Goal: Find specific page/section: Find specific page/section

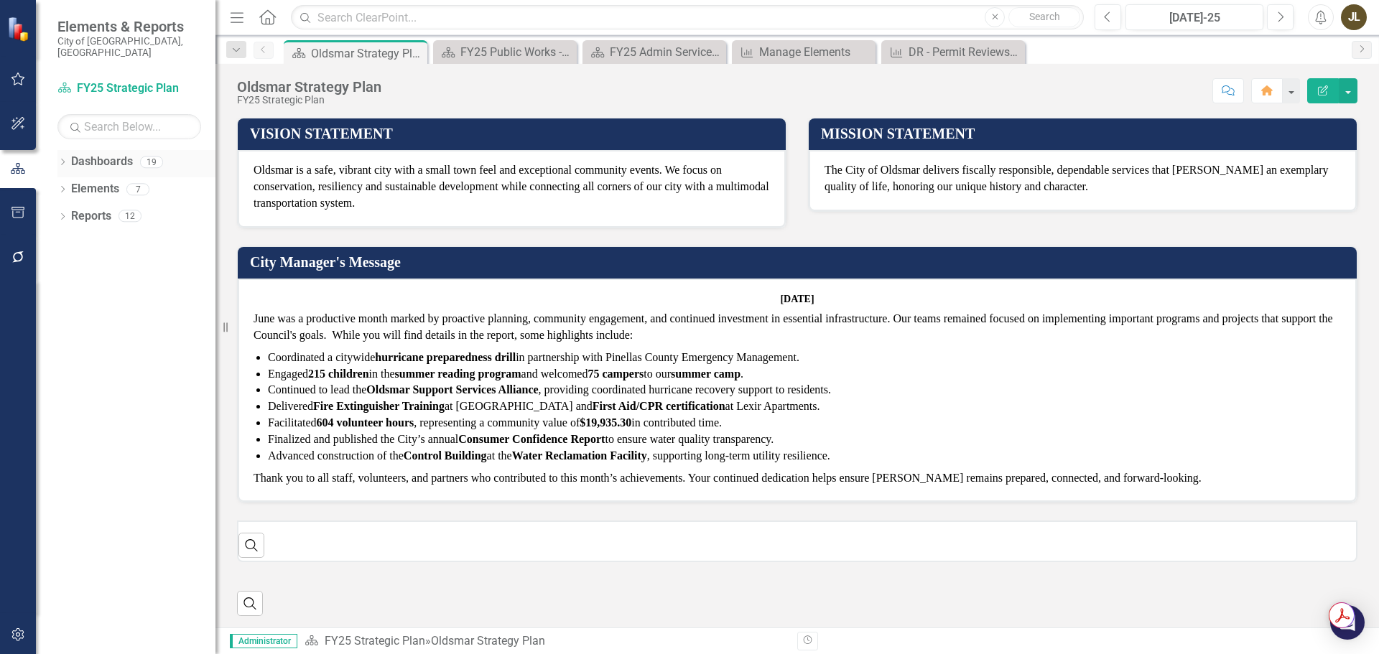
click at [65, 159] on icon "Dropdown" at bounding box center [62, 163] width 10 height 8
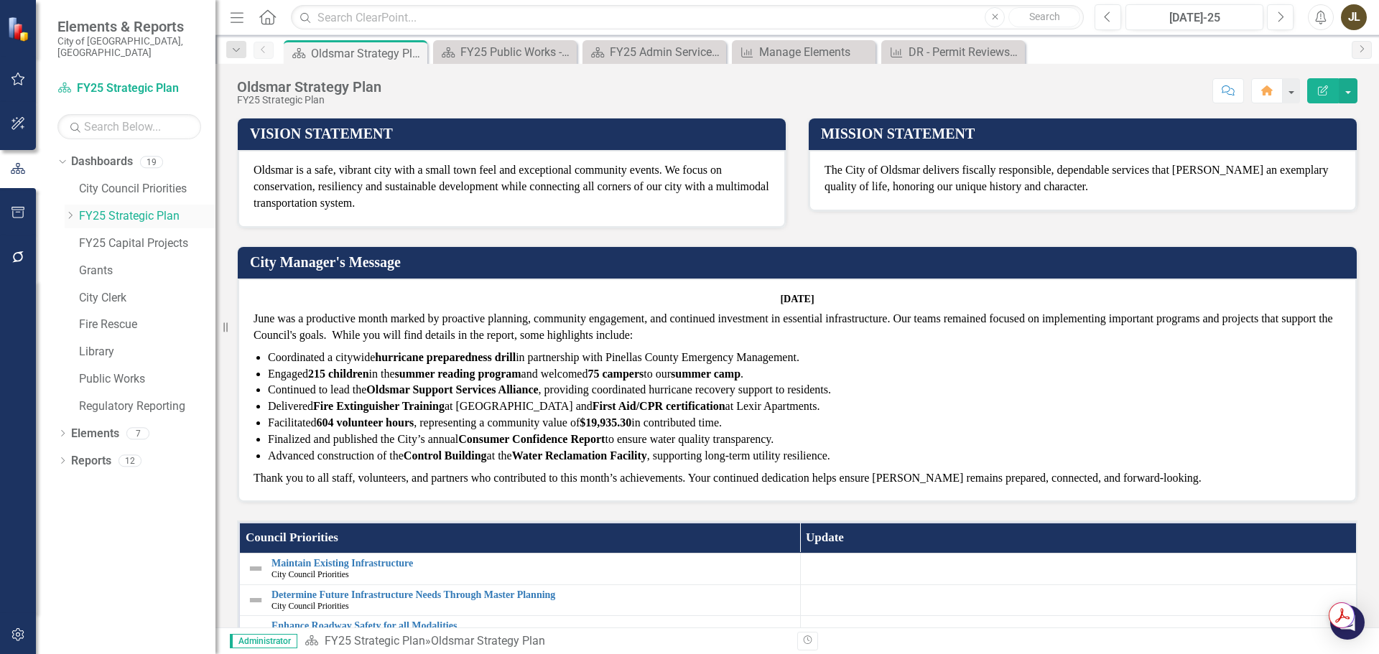
click at [73, 211] on icon "Dropdown" at bounding box center [70, 215] width 11 height 9
click at [66, 211] on icon "Dropdown" at bounding box center [70, 215] width 11 height 9
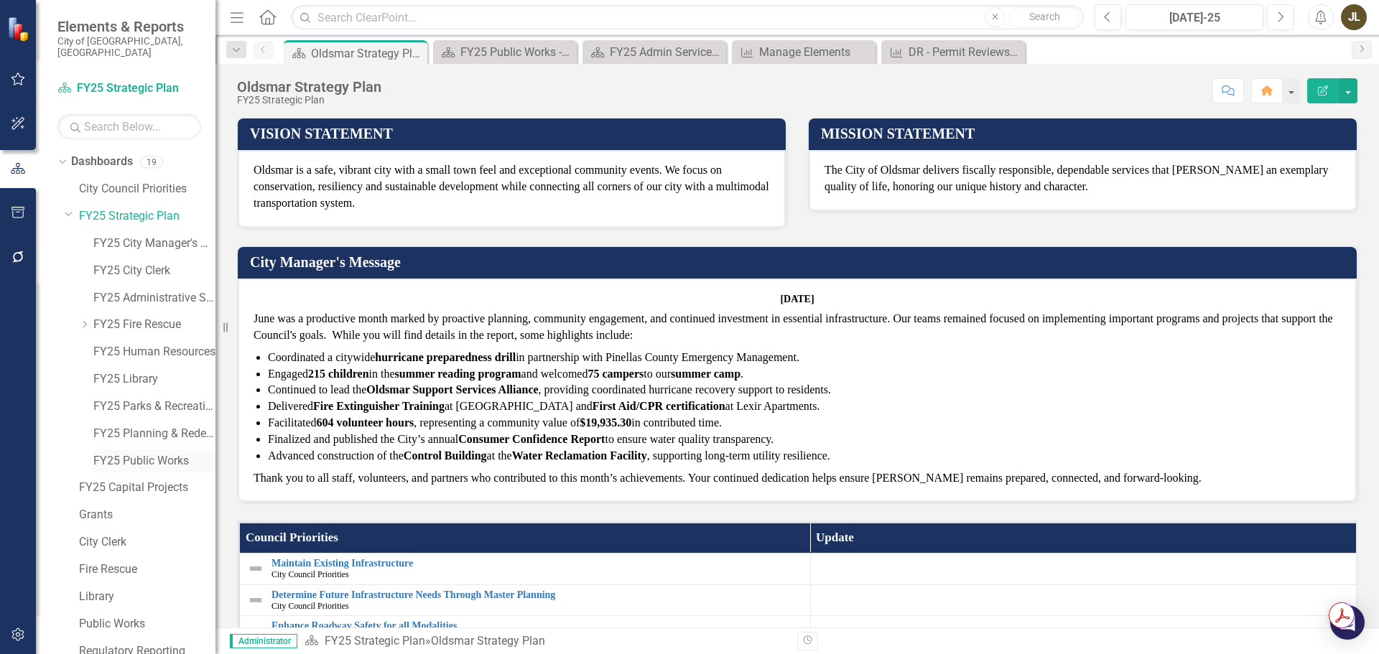
click at [146, 449] on div "FY25 Public Works" at bounding box center [154, 461] width 122 height 24
click at [146, 453] on link "FY25 Public Works" at bounding box center [154, 461] width 122 height 17
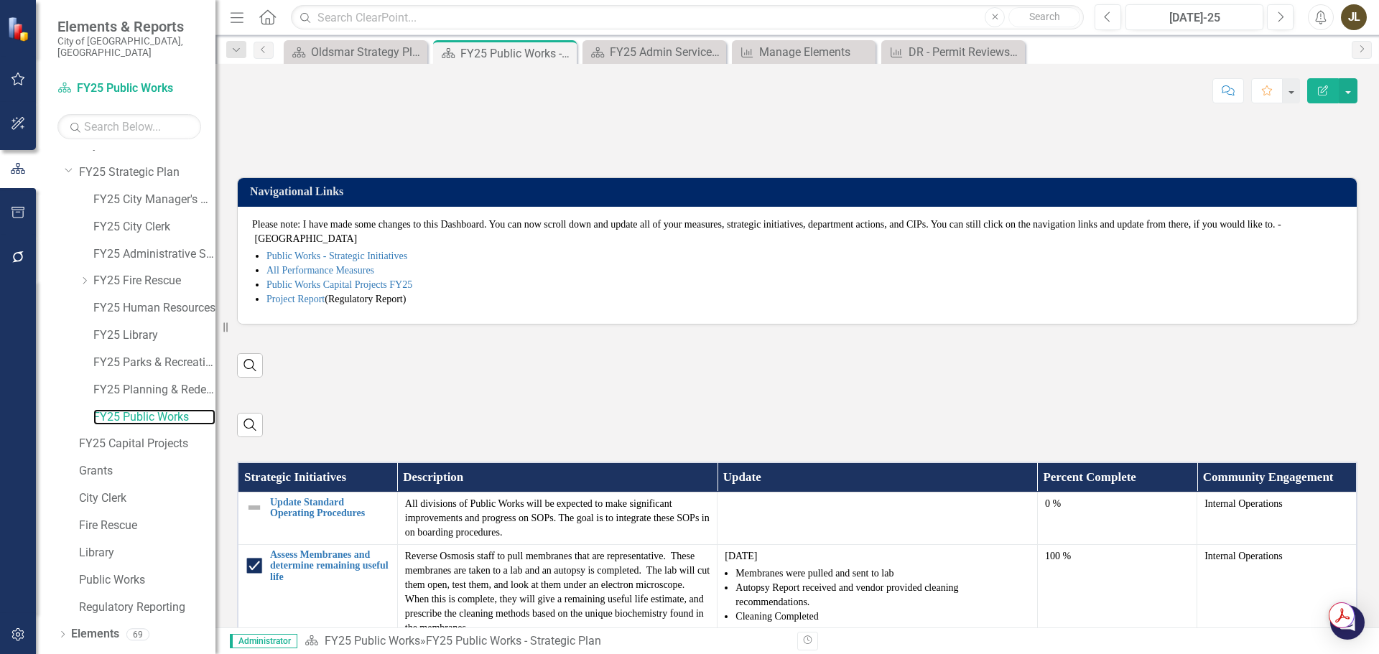
scroll to position [55, 0]
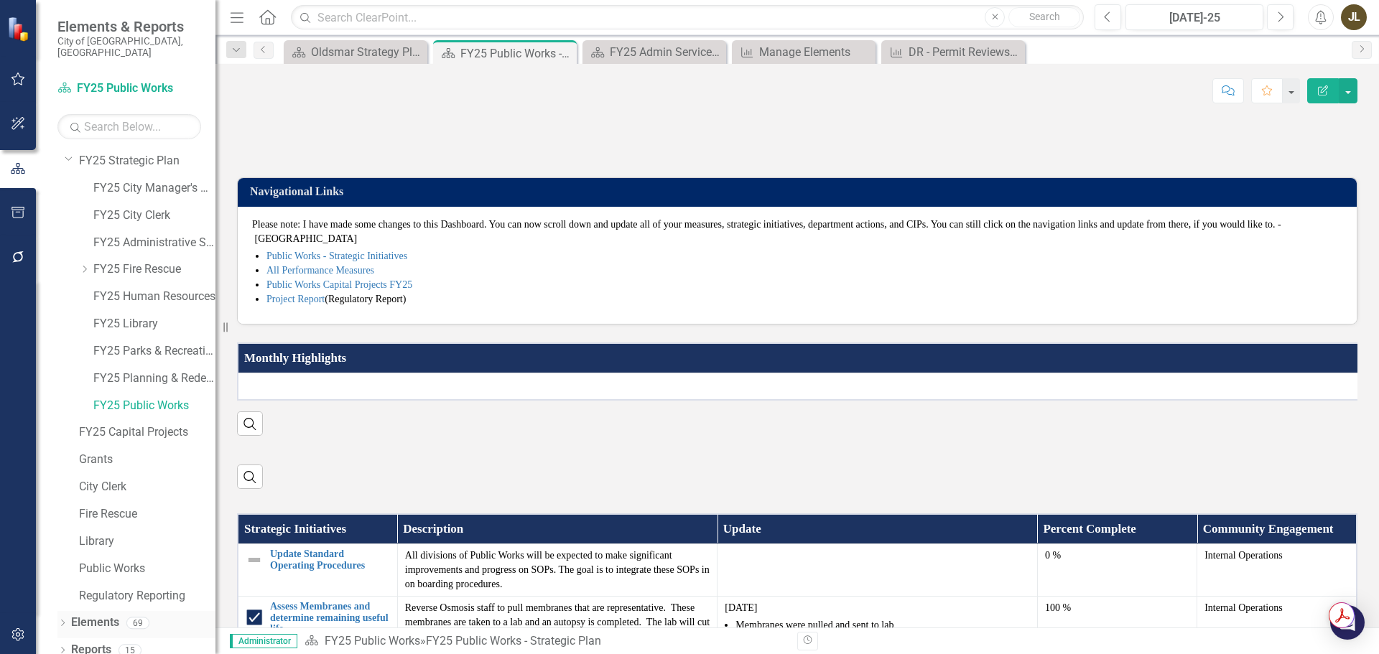
click at [63, 620] on icon "Dropdown" at bounding box center [62, 624] width 10 height 8
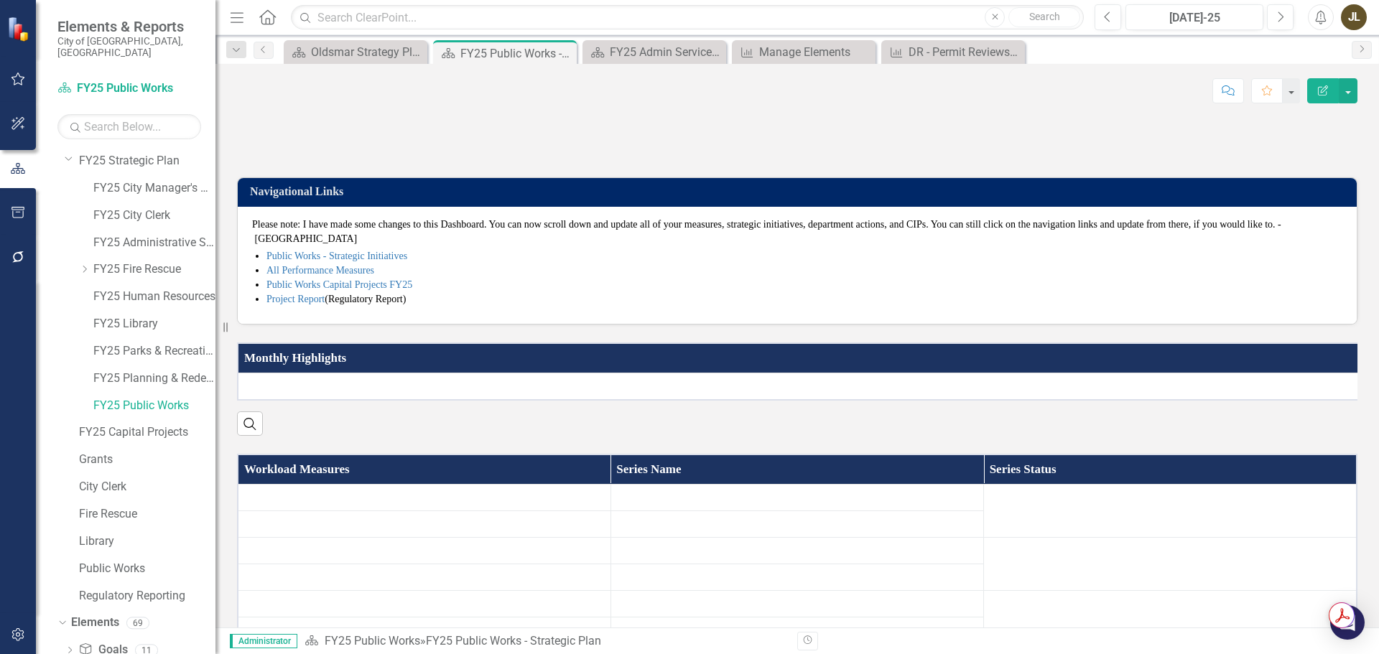
scroll to position [136, 0]
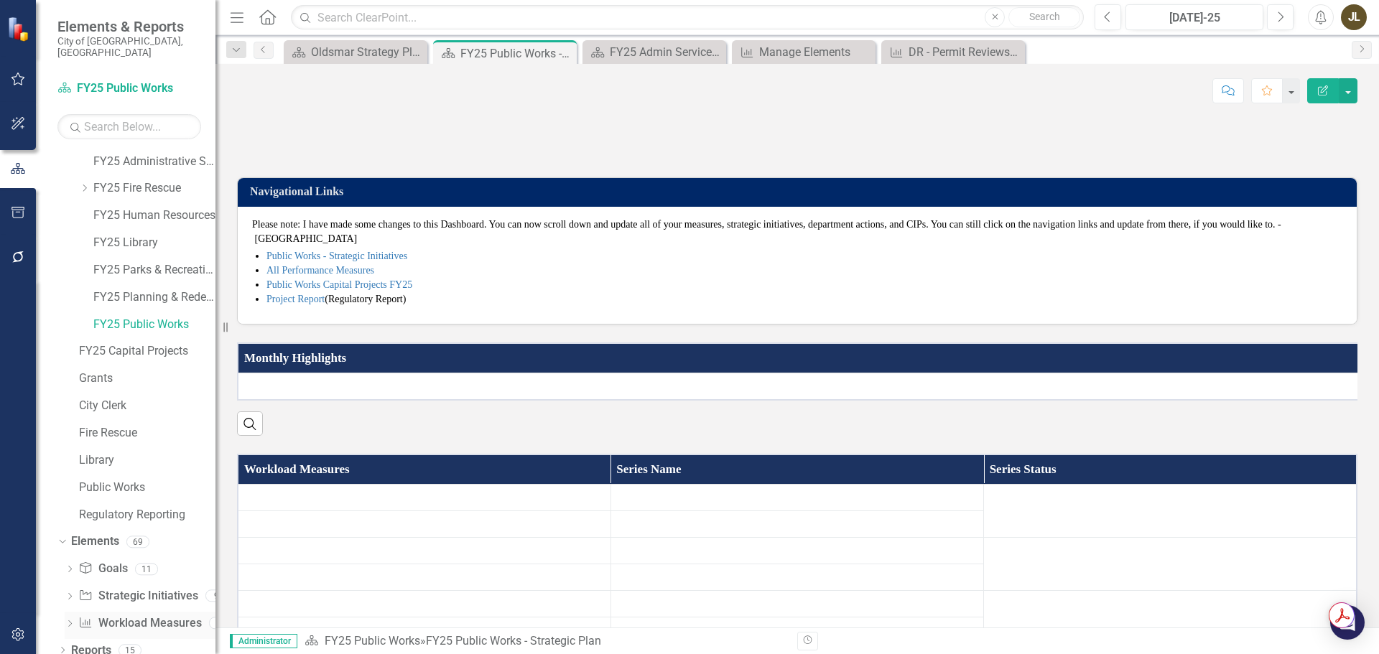
click at [114, 615] on link "Workload Measures Workload Measures" at bounding box center [139, 623] width 123 height 17
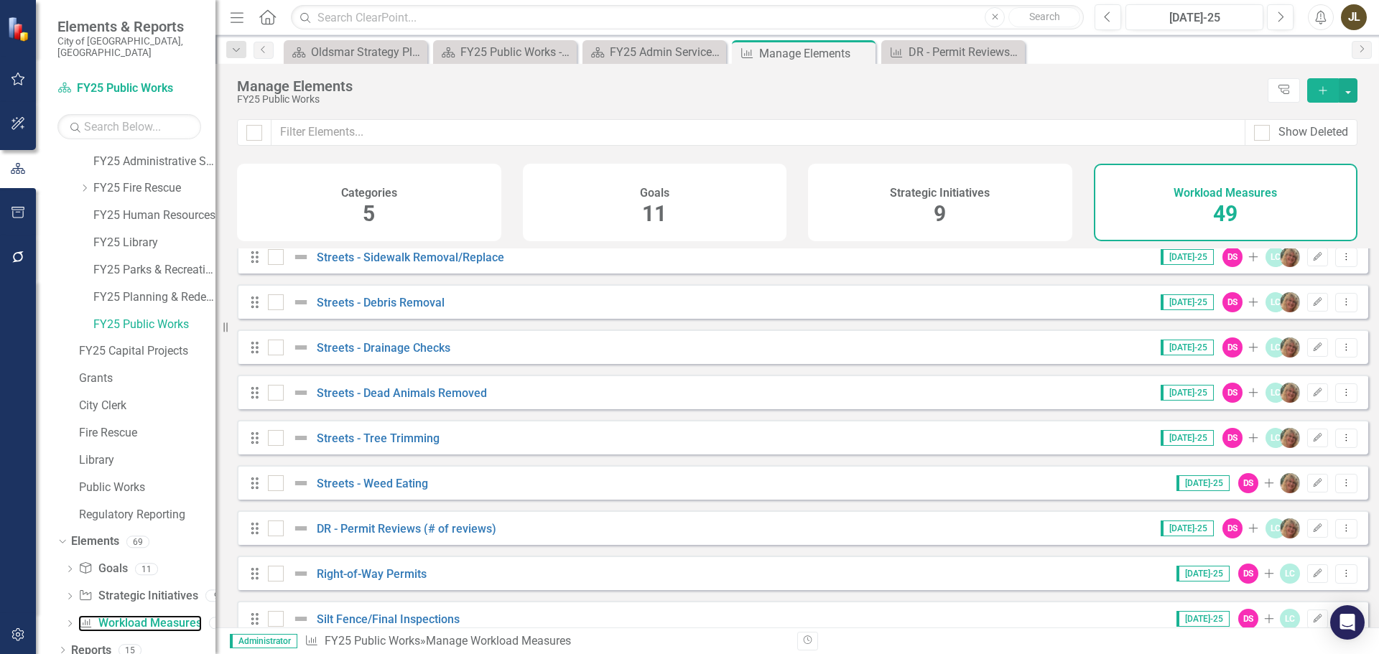
scroll to position [1848, 0]
